Goal: Task Accomplishment & Management: Manage account settings

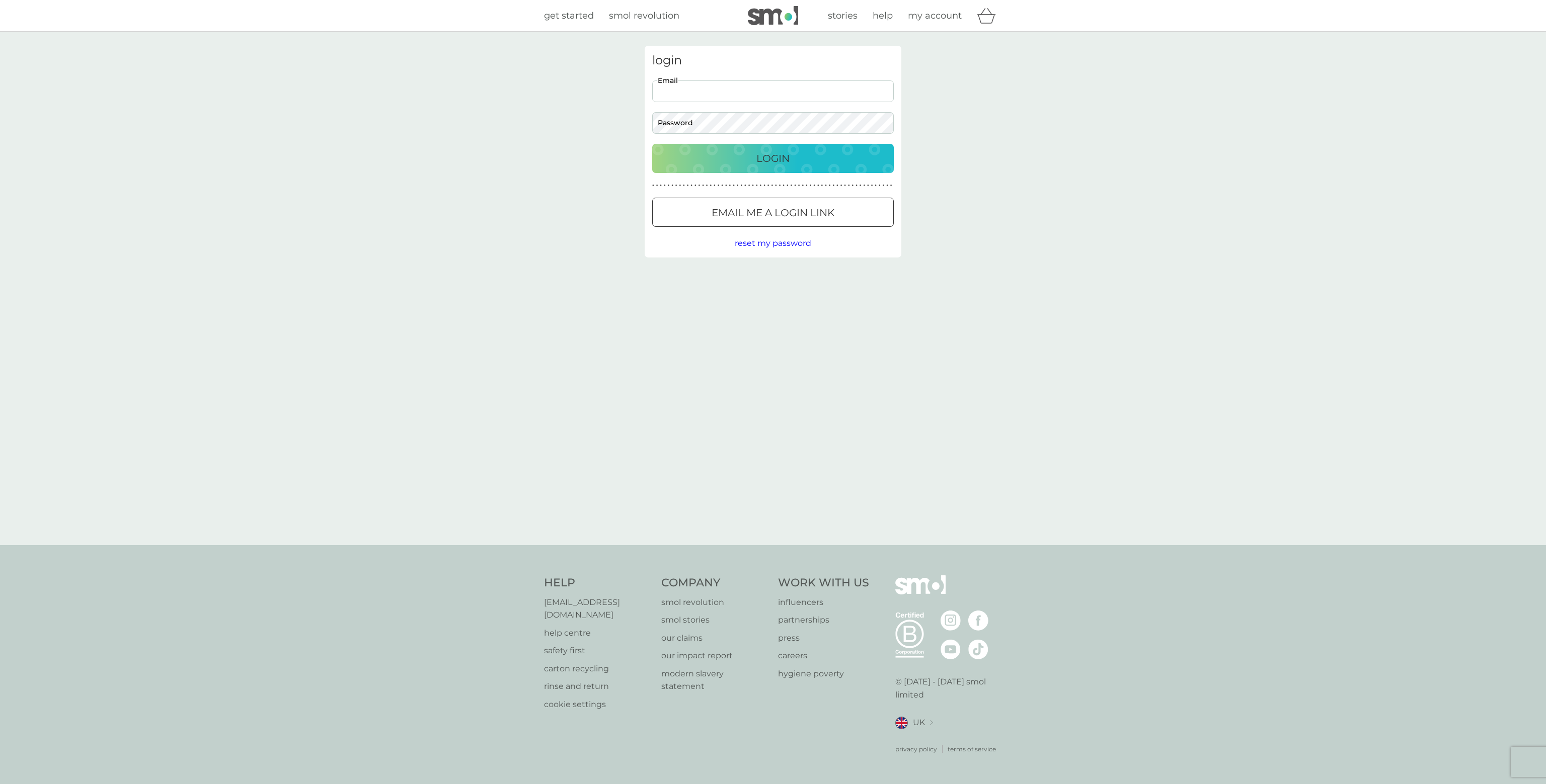
click at [731, 86] on input "Email" at bounding box center [773, 91] width 242 height 21
type input "[EMAIL_ADDRESS][DOMAIN_NAME]"
click at [750, 162] on div "Login" at bounding box center [773, 158] width 222 height 16
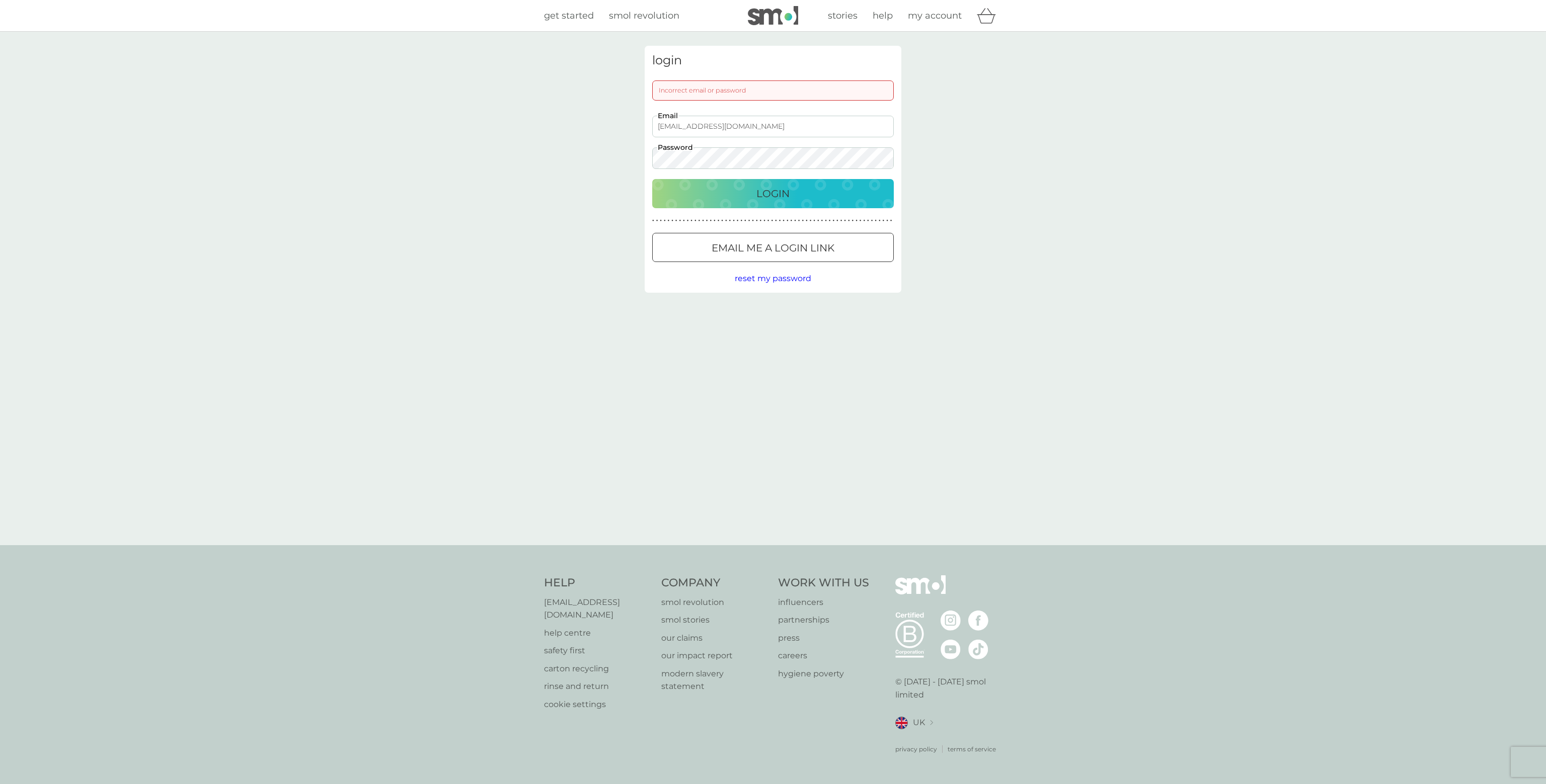
click at [718, 147] on div "[EMAIL_ADDRESS][DOMAIN_NAME] Email Password" at bounding box center [773, 142] width 249 height 53
drag, startPoint x: 746, startPoint y: 145, endPoint x: 614, endPoint y: 155, distance: 132.4
click at [614, 155] on div "login Incorrect email or password [EMAIL_ADDRESS][DOMAIN_NAME] Email Password L…" at bounding box center [773, 288] width 1546 height 513
click at [652, 179] on button "Login" at bounding box center [773, 193] width 242 height 29
click at [779, 277] on span "reset my password" at bounding box center [773, 279] width 76 height 10
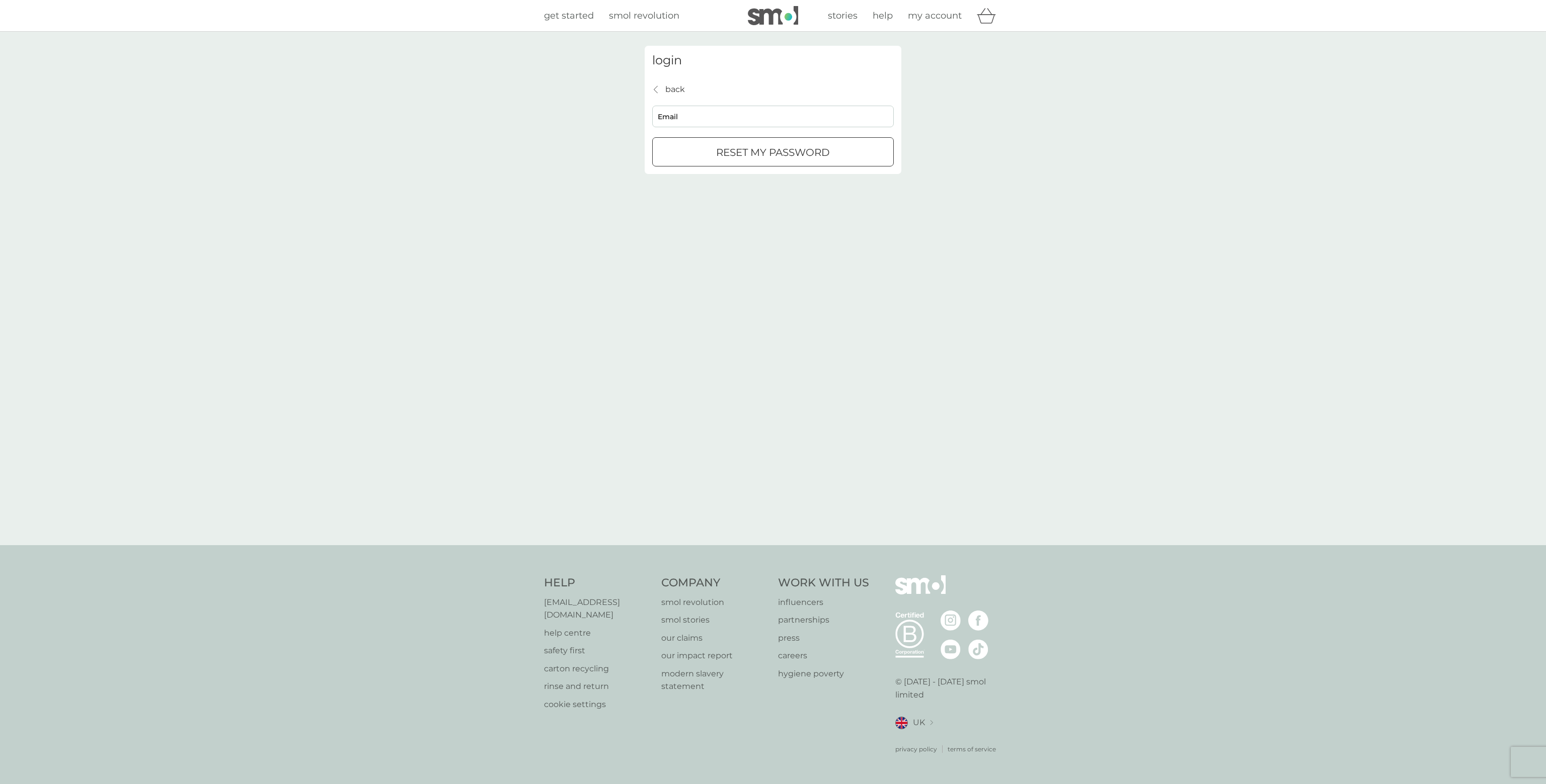
click at [691, 118] on input "Email" at bounding box center [773, 116] width 242 height 21
type input "[EMAIL_ADDRESS][DOMAIN_NAME]"
click at [706, 151] on div "reset my password" at bounding box center [773, 152] width 240 height 16
